Goal: Task Accomplishment & Management: Manage account settings

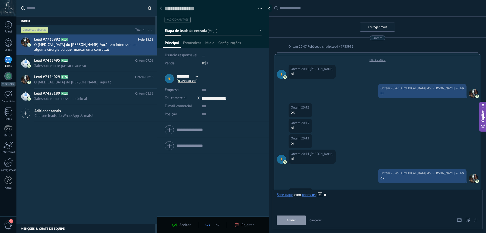
scroll to position [8, 0]
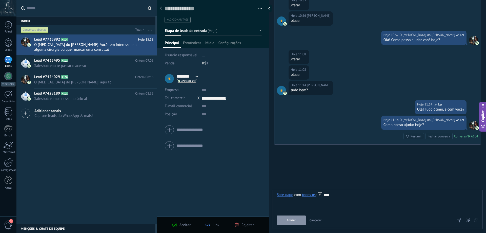
click at [293, 225] on div "Bate-papo E-mail Nota Tarefa Bate-papo com todos os : **** Enviar Cancelar Rast…" at bounding box center [378, 209] width 210 height 40
click at [293, 221] on span "Enviar" at bounding box center [291, 220] width 9 height 4
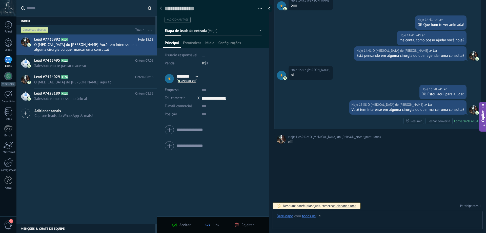
click at [339, 217] on div at bounding box center [378, 221] width 202 height 15
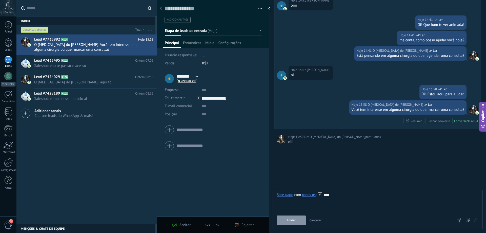
click at [287, 218] on button "Enviar" at bounding box center [291, 220] width 29 height 10
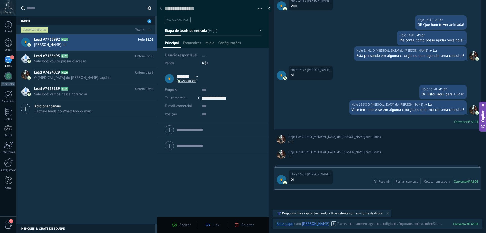
scroll to position [583, 0]
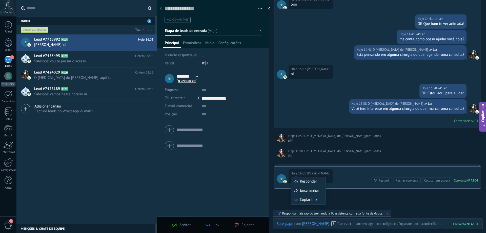
drag, startPoint x: 298, startPoint y: 179, endPoint x: 295, endPoint y: 180, distance: 3.4
click at [296, 180] on div "Responder" at bounding box center [308, 181] width 34 height 9
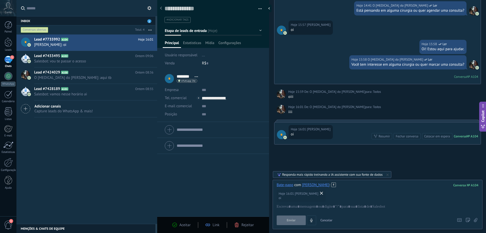
click at [320, 193] on use at bounding box center [321, 193] width 3 height 3
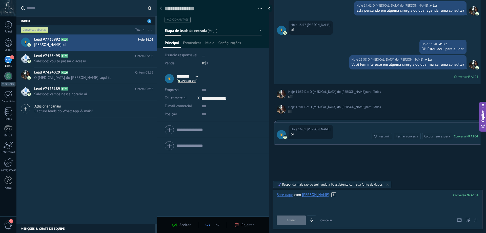
click at [300, 203] on div at bounding box center [378, 201] width 202 height 19
click at [335, 196] on div at bounding box center [378, 201] width 202 height 19
click at [298, 218] on button "Enviar" at bounding box center [291, 220] width 29 height 10
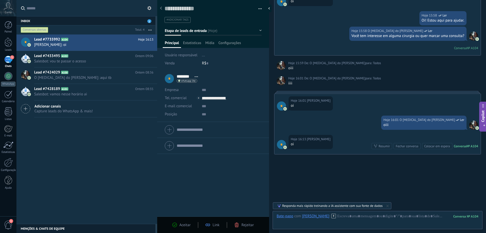
scroll to position [666, 0]
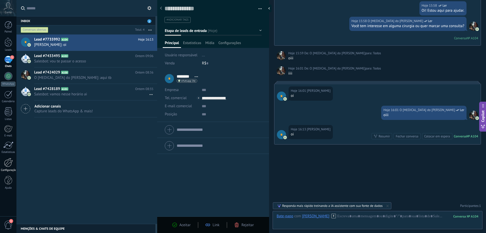
click at [9, 163] on div at bounding box center [8, 162] width 9 height 9
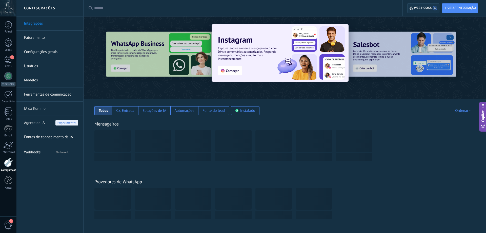
click at [417, 8] on span "Web hooks 1" at bounding box center [425, 8] width 23 height 5
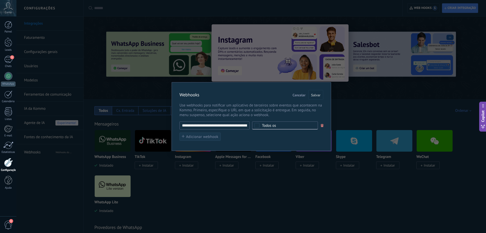
click at [203, 137] on span "Adicionar webhook" at bounding box center [202, 137] width 32 height 4
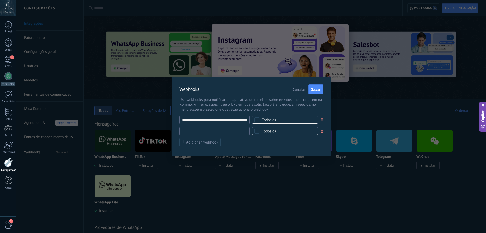
paste input "**********"
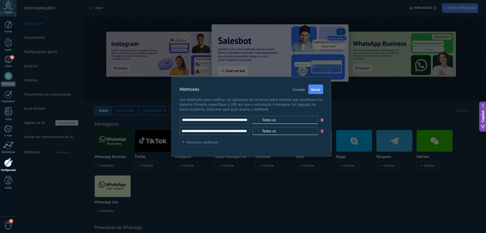
type input "**********"
click at [283, 129] on span "Todos os" at bounding box center [286, 131] width 49 height 4
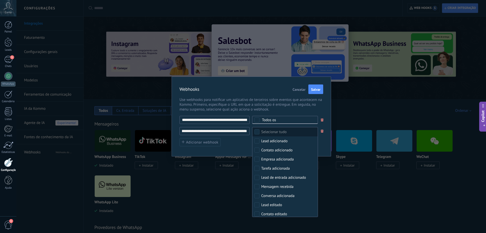
click at [273, 90] on div "Webhooks Cancelar Salvar" at bounding box center [252, 89] width 144 height 10
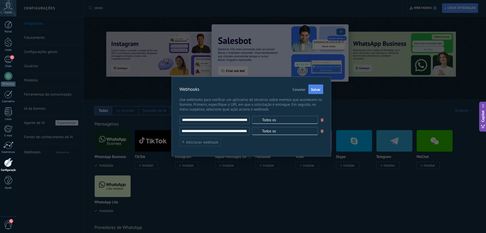
click at [316, 88] on span "Salvar" at bounding box center [315, 90] width 9 height 4
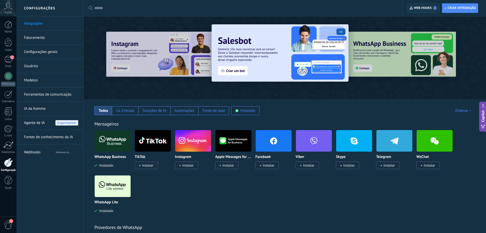
click at [427, 7] on span "Web hooks 2" at bounding box center [425, 8] width 23 height 5
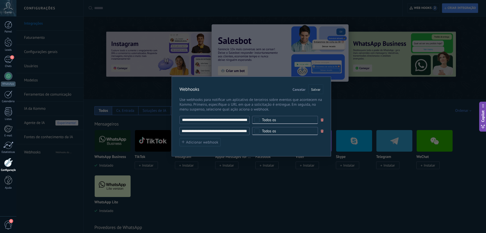
drag, startPoint x: 206, startPoint y: 132, endPoint x: 241, endPoint y: 125, distance: 34.8
click at [250, 130] on input "**********" at bounding box center [215, 131] width 70 height 8
click at [201, 118] on input "**********" at bounding box center [215, 120] width 70 height 8
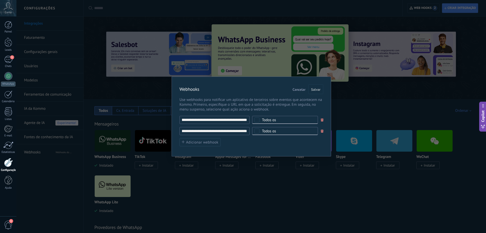
drag, startPoint x: 197, startPoint y: 119, endPoint x: 349, endPoint y: 119, distance: 152.0
click at [250, 119] on input "**********" at bounding box center [215, 120] width 70 height 8
click at [228, 132] on input "**********" at bounding box center [215, 131] width 70 height 8
drag, startPoint x: 189, startPoint y: 131, endPoint x: 263, endPoint y: 132, distance: 73.7
click at [250, 131] on input "**********" at bounding box center [215, 131] width 70 height 8
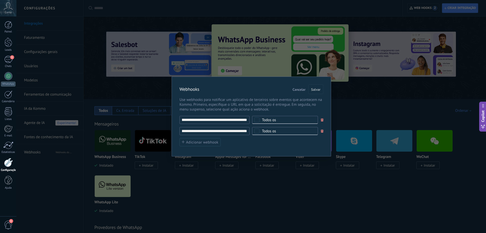
click at [270, 145] on div "**********" at bounding box center [252, 131] width 144 height 31
drag, startPoint x: 317, startPoint y: 90, endPoint x: 339, endPoint y: 90, distance: 22.8
click at [319, 90] on span "Salvar" at bounding box center [315, 90] width 9 height 4
click at [371, 101] on div "**********" at bounding box center [251, 116] width 470 height 233
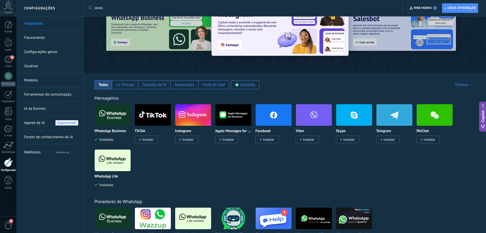
scroll to position [0, 0]
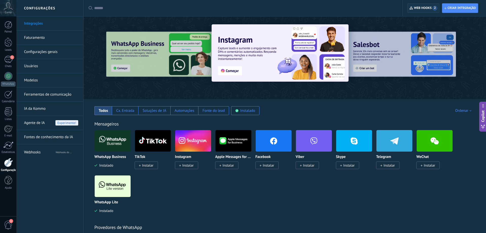
click at [422, 5] on span "Web hooks 2" at bounding box center [424, 8] width 28 height 9
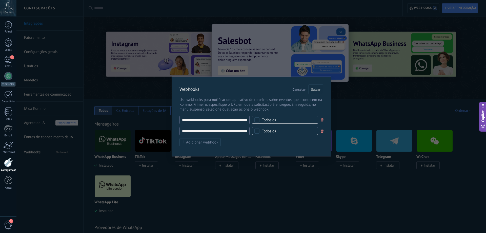
click at [189, 196] on div "**********" at bounding box center [251, 116] width 470 height 233
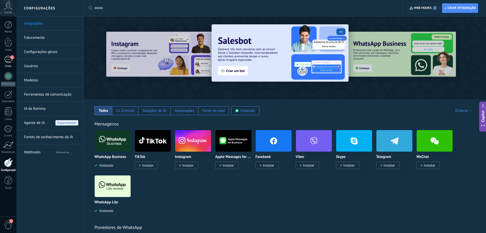
click at [7, 61] on div "1" at bounding box center [8, 59] width 8 height 7
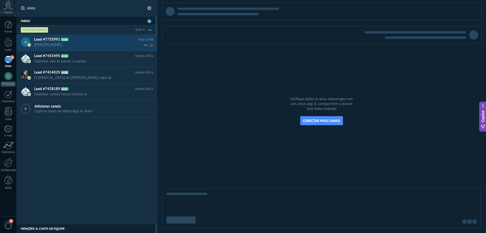
click at [107, 44] on span "[PERSON_NAME]: ." at bounding box center [89, 44] width 110 height 5
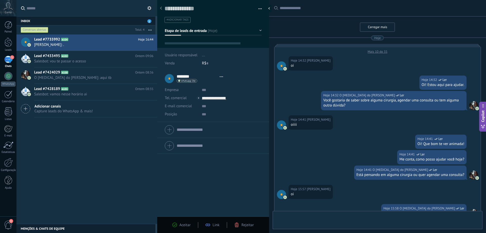
type textarea "**********"
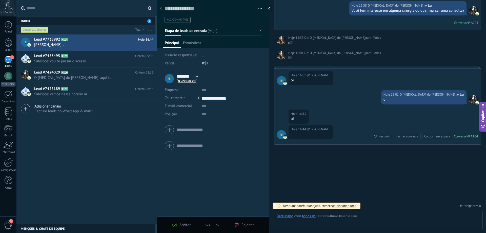
scroll to position [8, 0]
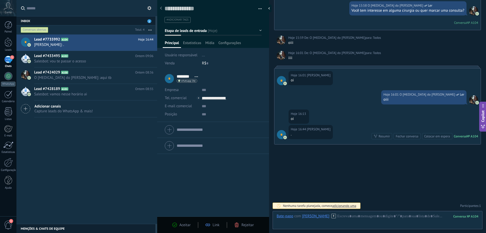
click at [261, 8] on button "button" at bounding box center [258, 9] width 7 height 8
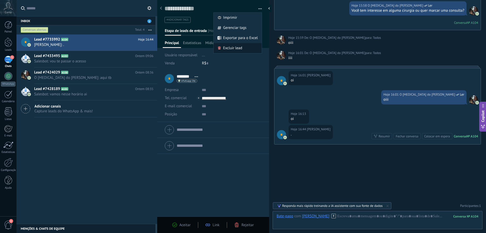
click at [236, 47] on span "Excluir lead" at bounding box center [232, 48] width 19 height 10
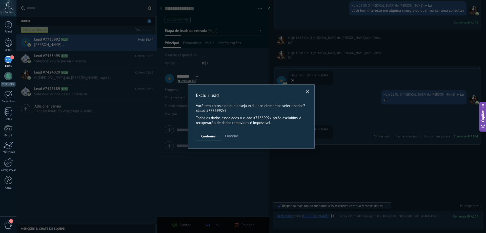
scroll to position [222, 0]
click at [225, 136] on button "Cancelar" at bounding box center [231, 136] width 17 height 10
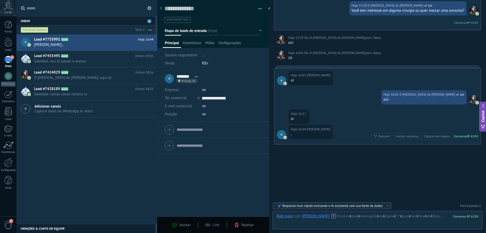
click at [258, 7] on button "button" at bounding box center [258, 9] width 7 height 8
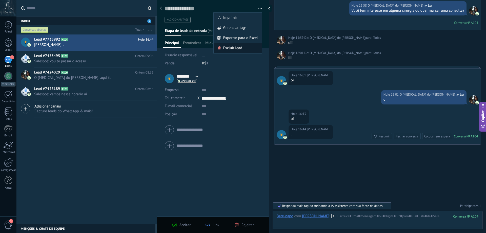
click at [236, 47] on span "Excluir lead" at bounding box center [232, 48] width 19 height 10
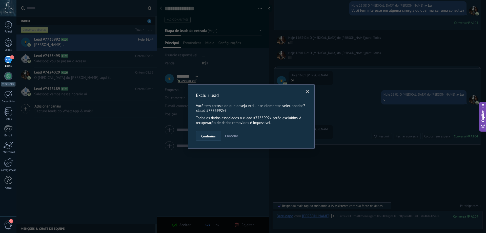
click at [208, 136] on span "Confirmar" at bounding box center [208, 136] width 15 height 4
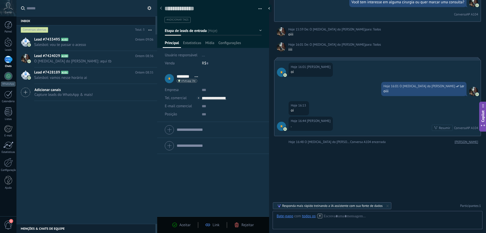
scroll to position [230, 0]
click at [5, 25] on div at bounding box center [9, 25] width 8 height 8
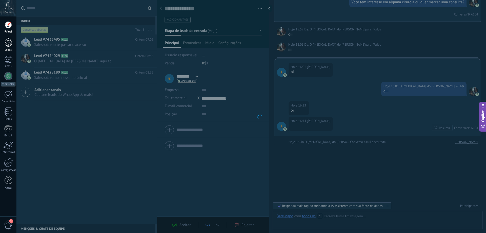
scroll to position [230, 0]
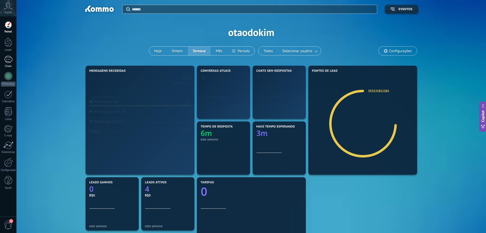
click at [9, 57] on div "1" at bounding box center [8, 59] width 8 height 7
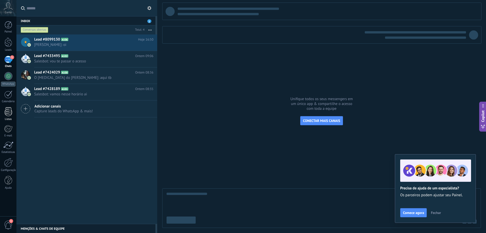
click at [9, 114] on div at bounding box center [9, 111] width 8 height 9
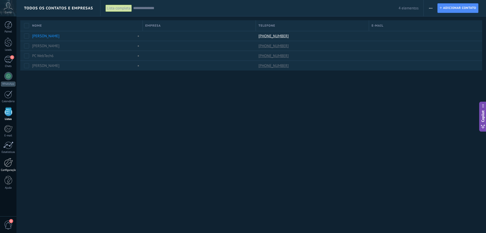
click at [9, 168] on div "Configurações" at bounding box center [8, 165] width 16 height 14
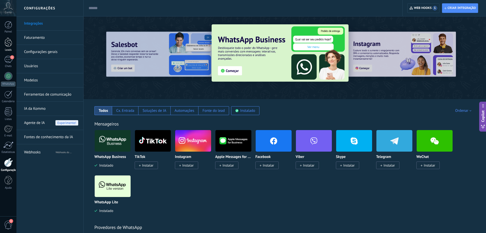
click at [8, 44] on div at bounding box center [9, 41] width 8 height 9
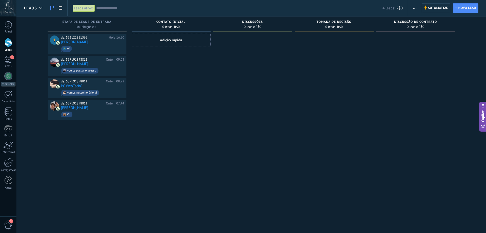
click at [415, 9] on span "button" at bounding box center [414, 8] width 3 height 10
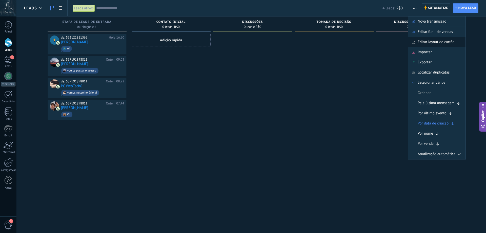
click at [432, 45] on span "Editar layout de cartão" at bounding box center [436, 42] width 37 height 10
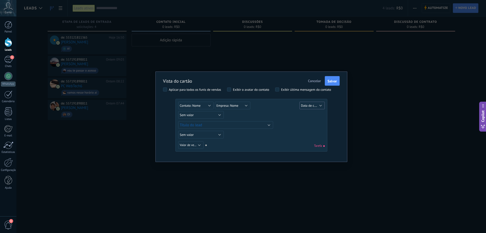
click at [308, 105] on span "Data de criação" at bounding box center [312, 105] width 22 height 5
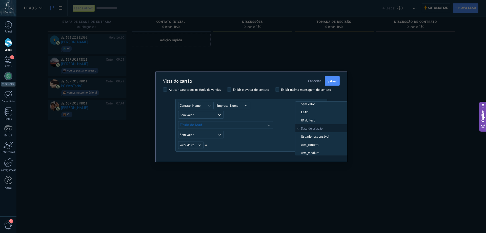
click at [281, 110] on div "Sem valor Lead ID do lead Título do lead Data de criação Valor de venda Usuário…" at bounding box center [252, 106] width 148 height 9
click at [133, 131] on div "Vista do cartão Cancelar Salvar Aplicar para todos os funis de vendas Exibir o …" at bounding box center [251, 116] width 470 height 233
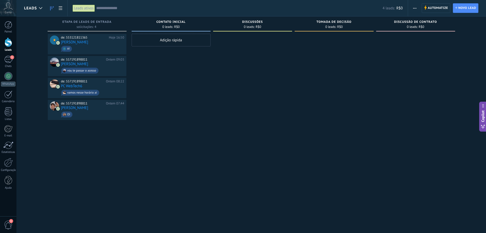
click at [414, 6] on span "button" at bounding box center [414, 8] width 3 height 10
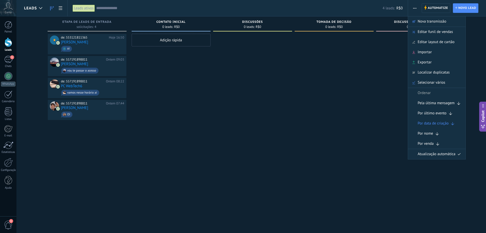
drag, startPoint x: 352, startPoint y: 117, endPoint x: 343, endPoint y: 224, distance: 108.1
click at [352, 119] on div at bounding box center [334, 117] width 79 height 167
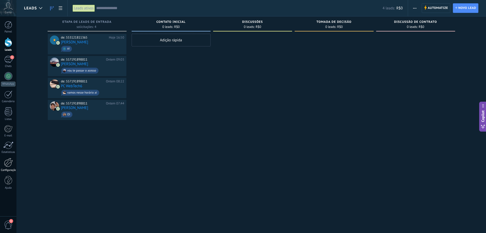
click at [9, 164] on div at bounding box center [8, 162] width 9 height 9
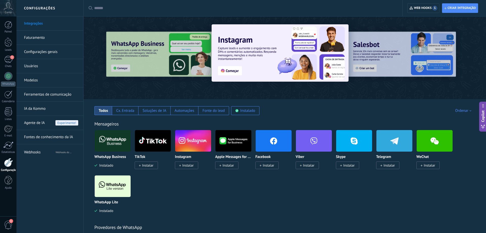
click at [38, 52] on link "Configurações gerais" at bounding box center [51, 52] width 54 height 14
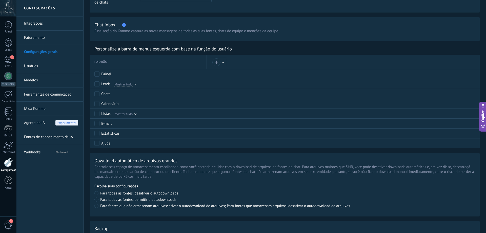
scroll to position [206, 0]
click at [9, 60] on div "1" at bounding box center [8, 59] width 8 height 7
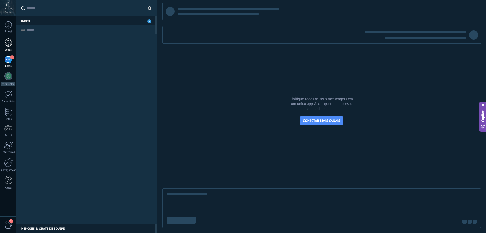
click at [9, 44] on div at bounding box center [9, 41] width 8 height 9
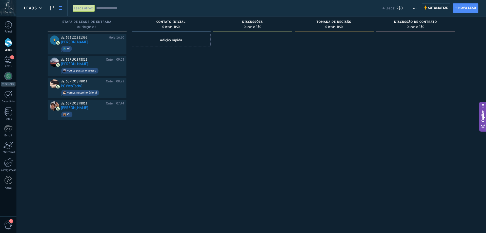
click at [60, 9] on use at bounding box center [61, 8] width 4 height 4
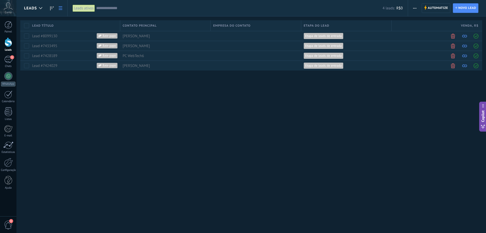
click at [59, 9] on use at bounding box center [61, 8] width 4 height 4
click at [51, 7] on use at bounding box center [52, 8] width 4 height 4
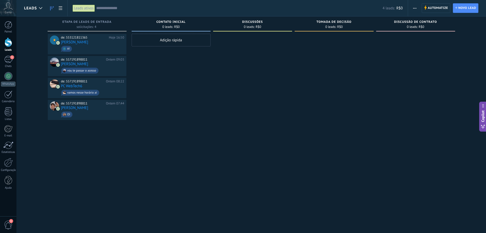
click at [415, 5] on span "button" at bounding box center [414, 8] width 3 height 10
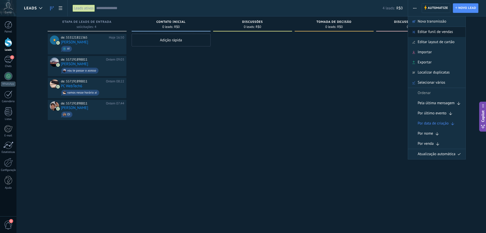
click at [436, 32] on span "Editar funil de vendas" at bounding box center [435, 32] width 35 height 10
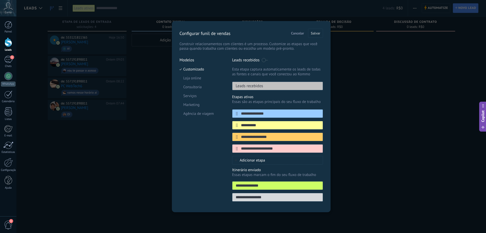
drag, startPoint x: 112, startPoint y: 147, endPoint x: 127, endPoint y: 138, distance: 17.6
click at [112, 146] on div "**********" at bounding box center [251, 116] width 470 height 233
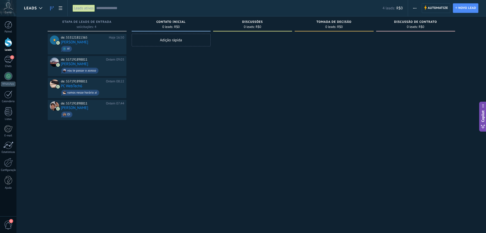
click at [414, 9] on span "button" at bounding box center [414, 8] width 3 height 10
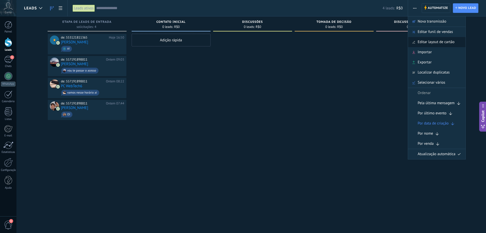
click at [438, 43] on span "Editar layout de cartão" at bounding box center [436, 42] width 37 height 10
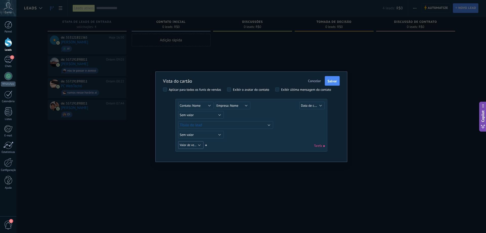
click at [200, 143] on button "Valor de venda" at bounding box center [190, 145] width 25 height 8
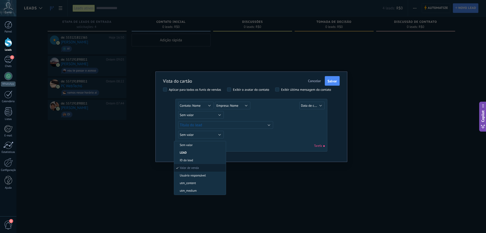
click at [200, 143] on span "Sem valor" at bounding box center [199, 145] width 50 height 4
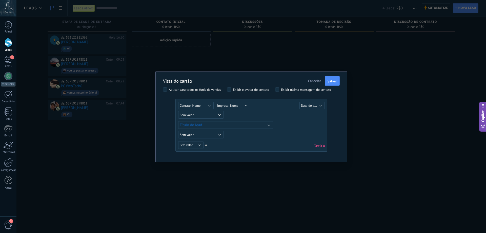
click at [251, 138] on div "Sem valor Lead ID do lead Título do lead Data de criação Valor de venda Usuário…" at bounding box center [251, 126] width 146 height 49
drag, startPoint x: 232, startPoint y: 182, endPoint x: 226, endPoint y: 183, distance: 6.0
click at [230, 183] on div "Vista do cartão Cancelar Salvar Aplicar para todos os funis de vendas Exibir o …" at bounding box center [251, 116] width 470 height 233
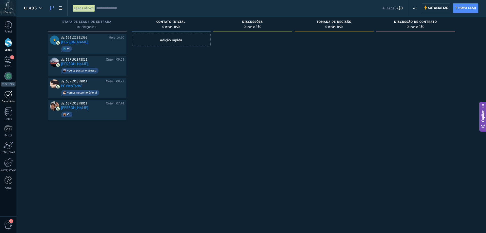
click at [9, 93] on div at bounding box center [8, 94] width 8 height 8
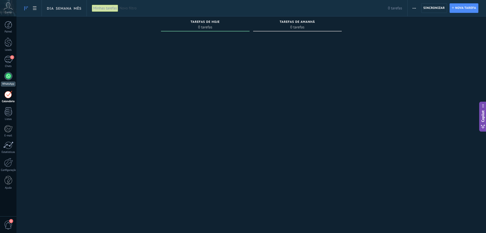
click at [7, 78] on div at bounding box center [8, 76] width 8 height 8
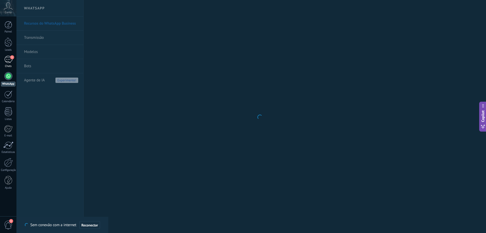
click at [7, 61] on div "1" at bounding box center [8, 59] width 8 height 7
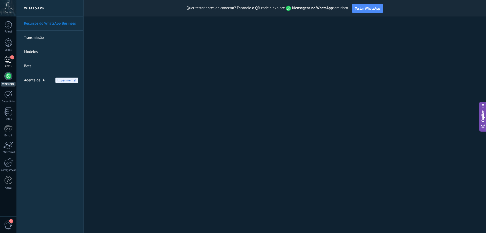
click at [9, 60] on div "1" at bounding box center [8, 59] width 8 height 7
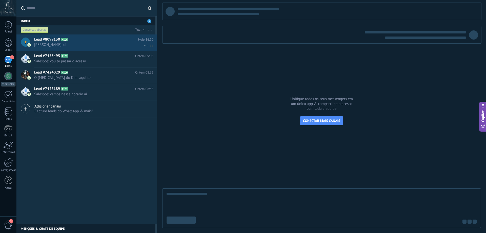
click at [76, 42] on div "Lead #8099130 A106 Hoje 16:50 Joakim R: oi" at bounding box center [95, 42] width 123 height 16
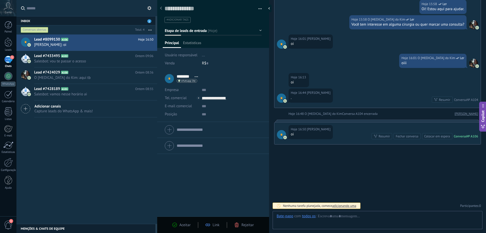
scroll to position [8, 0]
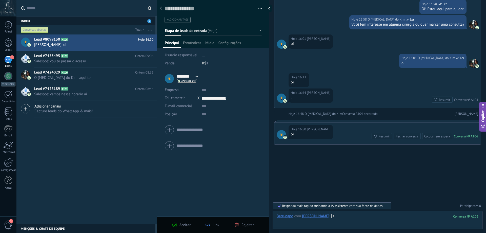
click at [331, 216] on div at bounding box center [378, 221] width 202 height 15
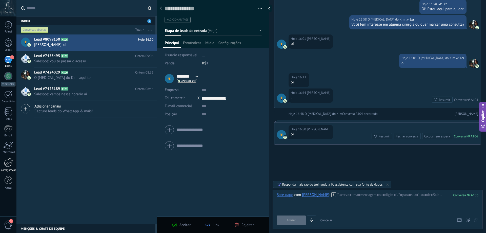
click at [6, 159] on div at bounding box center [8, 162] width 9 height 9
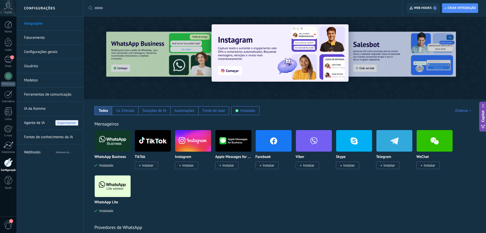
click at [417, 6] on span "Web hooks 1" at bounding box center [425, 8] width 23 height 5
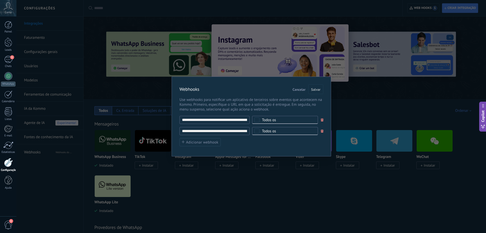
click at [233, 132] on input "**********" at bounding box center [215, 131] width 70 height 8
drag, startPoint x: 210, startPoint y: 133, endPoint x: 265, endPoint y: 128, distance: 55.2
click at [250, 128] on input "**********" at bounding box center [215, 131] width 70 height 8
click at [247, 130] on input "**********" at bounding box center [215, 131] width 70 height 8
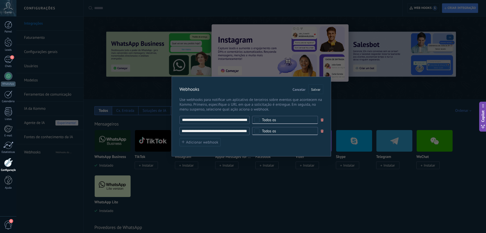
scroll to position [0, 36]
type input "**********"
click at [319, 88] on span "Salvar" at bounding box center [315, 90] width 9 height 4
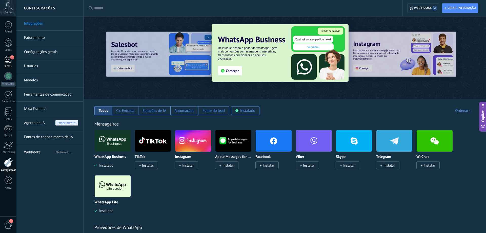
click at [10, 59] on div "1" at bounding box center [8, 59] width 8 height 7
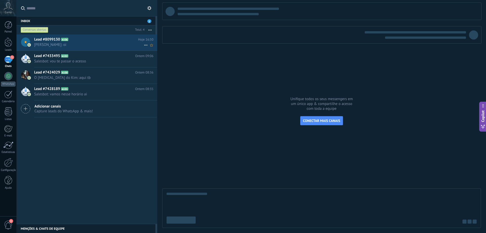
click at [145, 45] on use at bounding box center [145, 45] width 3 height 1
click at [129, 44] on div at bounding box center [243, 116] width 486 height 233
click at [117, 44] on span "[PERSON_NAME]: oi" at bounding box center [89, 44] width 110 height 5
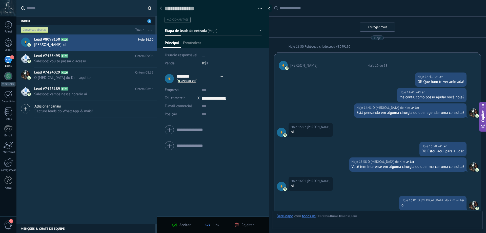
type textarea "**********"
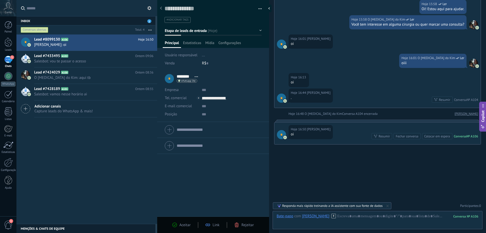
click at [259, 8] on button "button" at bounding box center [258, 9] width 7 height 8
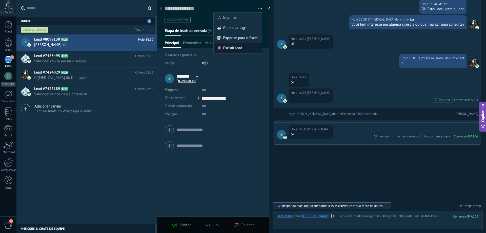
click at [238, 49] on span "Excluir lead" at bounding box center [232, 48] width 19 height 10
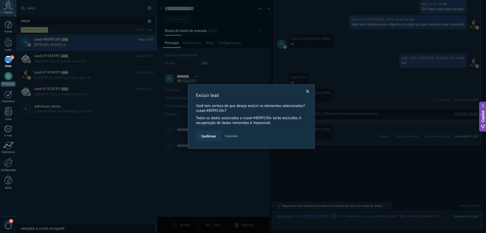
click at [212, 136] on span "Confirmar" at bounding box center [208, 136] width 15 height 4
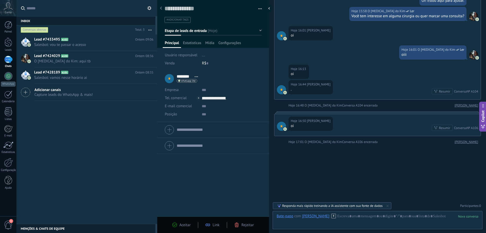
scroll to position [150, 0]
click at [113, 132] on div "Lead #7433495 A102 Ontem 09:06 Salesbot: vou te passar o acesso Lead #7424029 A…" at bounding box center [86, 128] width 141 height 189
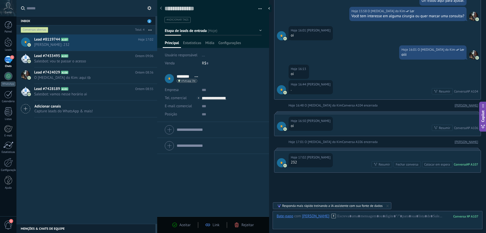
click at [261, 7] on button "button" at bounding box center [258, 9] width 7 height 8
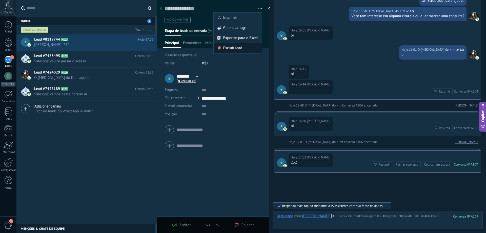
click at [242, 51] on div "Excluir lead" at bounding box center [238, 48] width 48 height 10
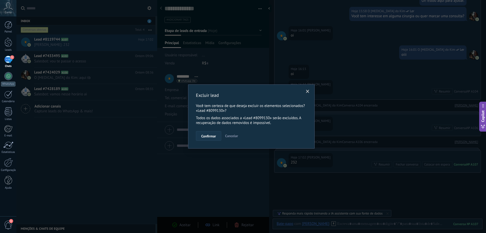
click at [213, 134] on span "Confirmar" at bounding box center [208, 136] width 15 height 4
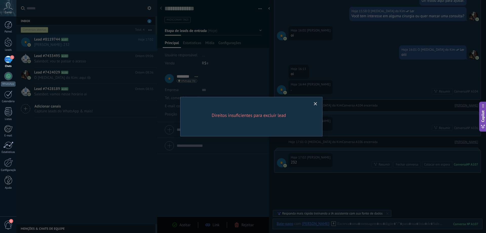
click at [316, 102] on span at bounding box center [316, 104] width 8 height 9
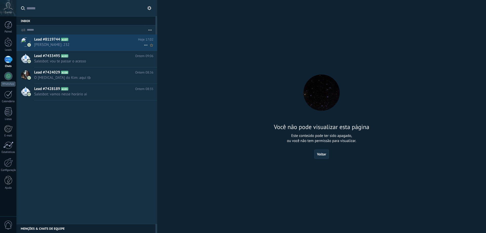
click at [101, 42] on div "Lead #8119744 A107 Hoje 17:02 Joakim R: 232" at bounding box center [95, 42] width 123 height 16
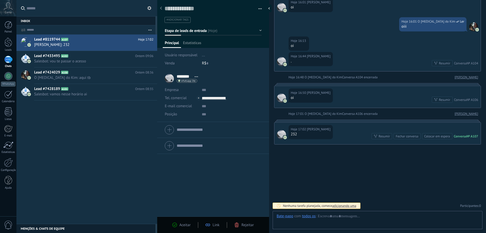
scroll to position [8, 0]
click at [259, 7] on button "button" at bounding box center [258, 9] width 7 height 8
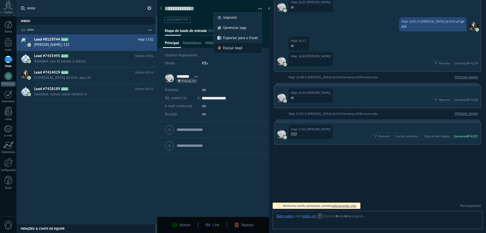
click at [241, 48] on span "Excluir lead" at bounding box center [232, 48] width 19 height 10
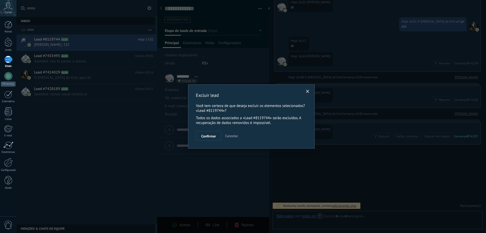
scroll to position [179, 0]
click at [211, 136] on span "Confirmar" at bounding box center [208, 136] width 15 height 4
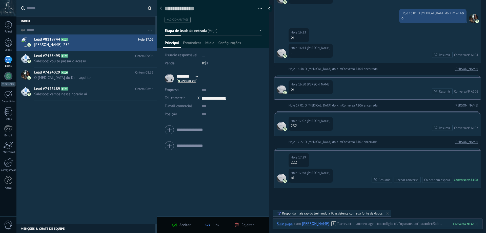
scroll to position [202, 0]
